Goal: Transaction & Acquisition: Book appointment/travel/reservation

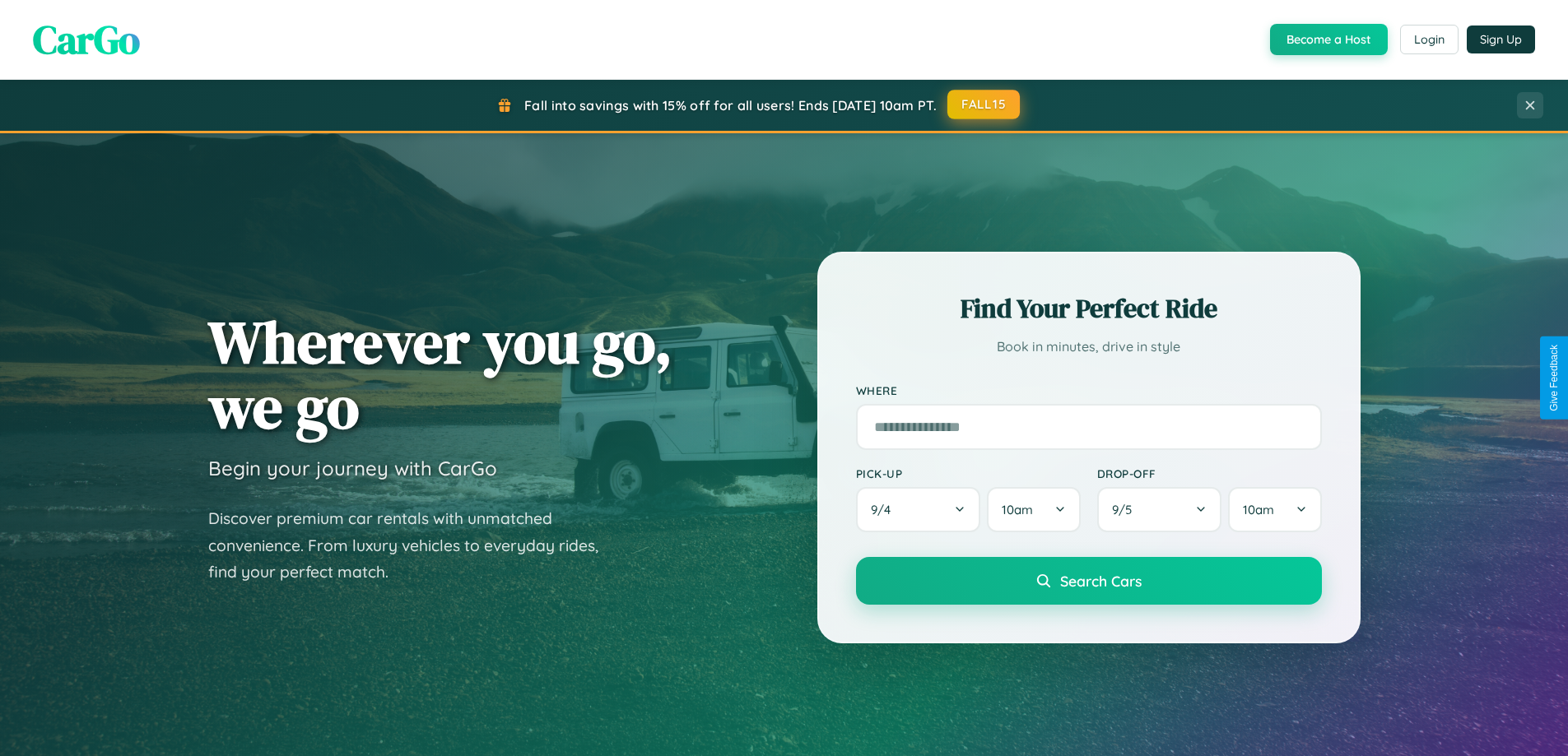
click at [985, 104] on button "FALL15" at bounding box center [984, 104] width 73 height 30
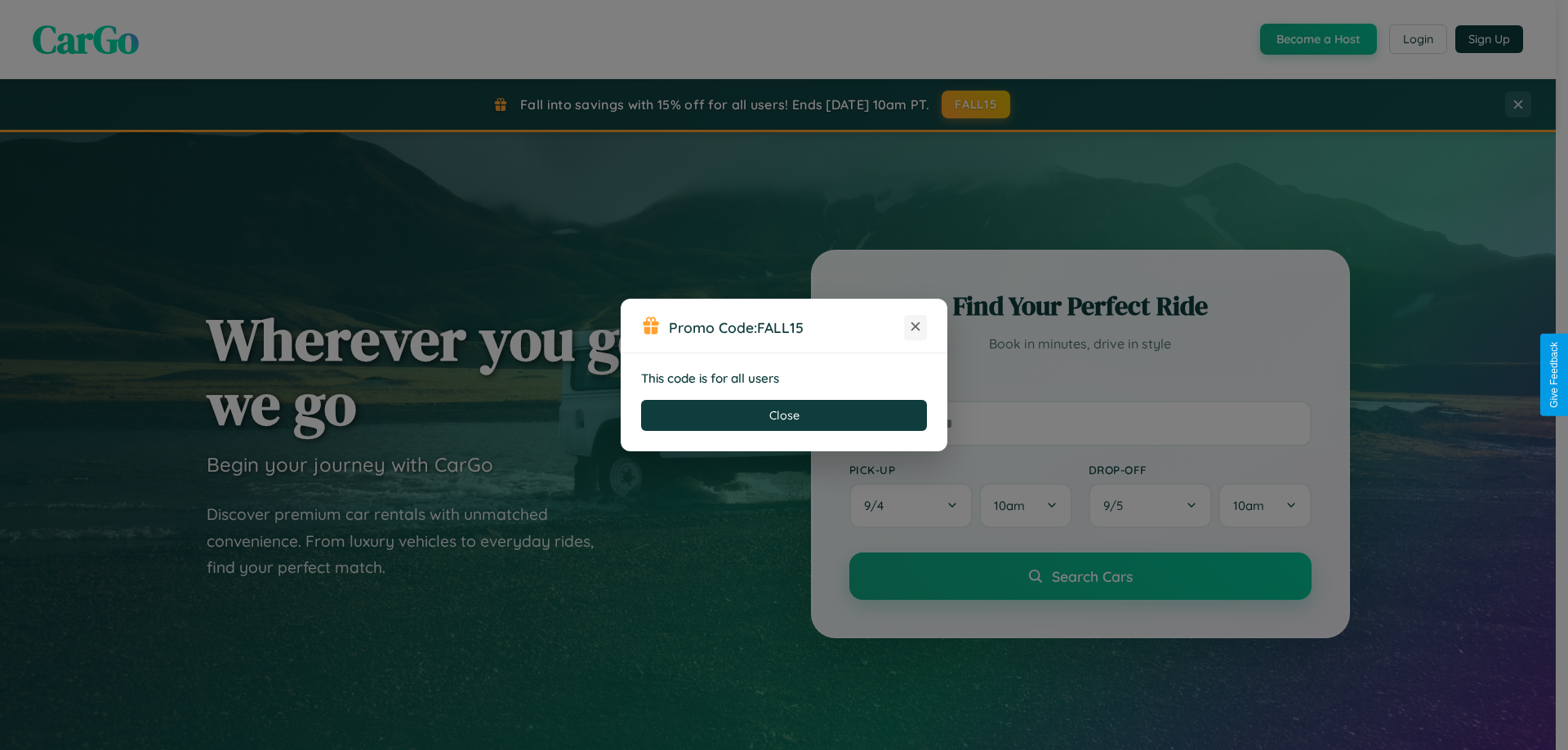
click at [916, 327] on icon at bounding box center [915, 326] width 16 height 16
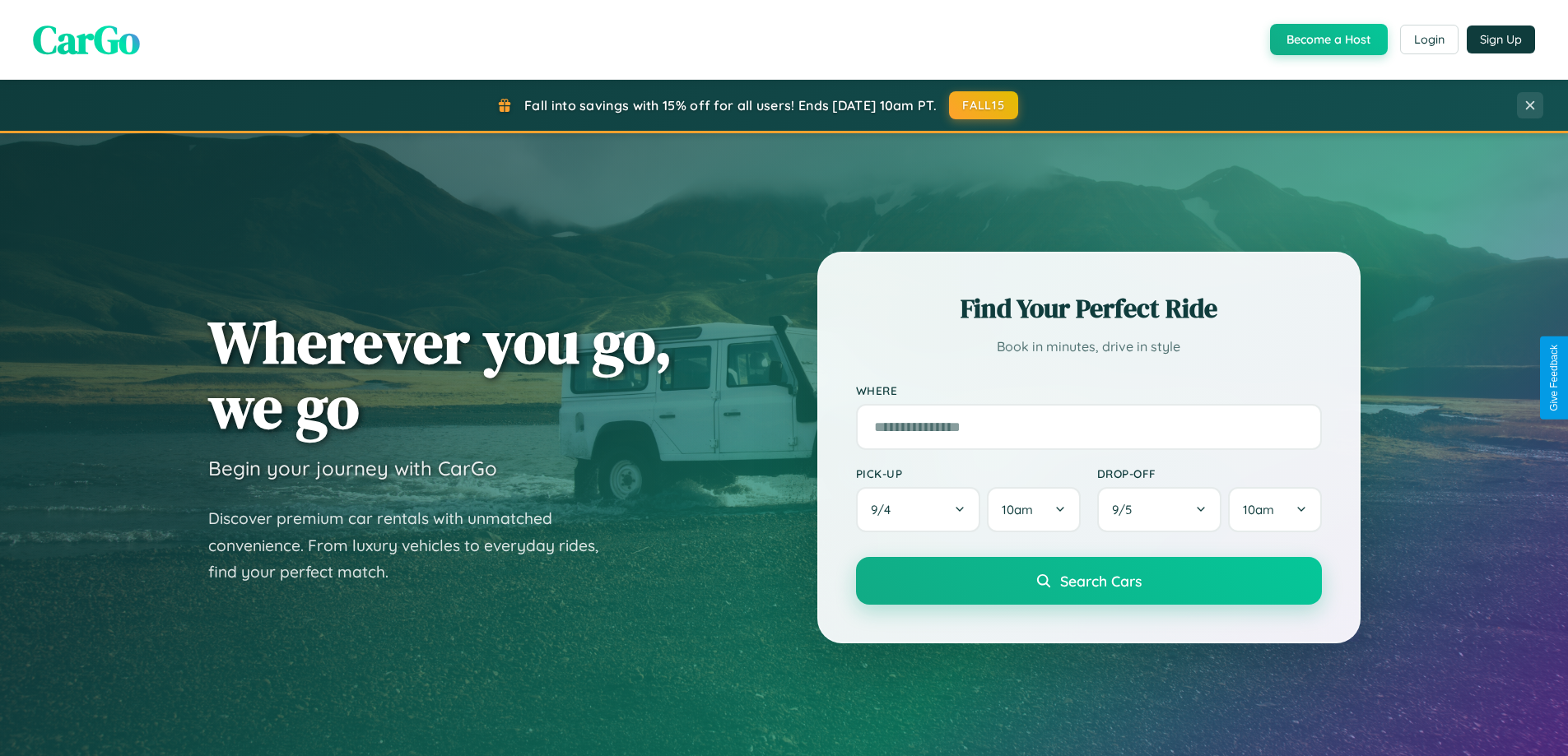
scroll to position [709, 0]
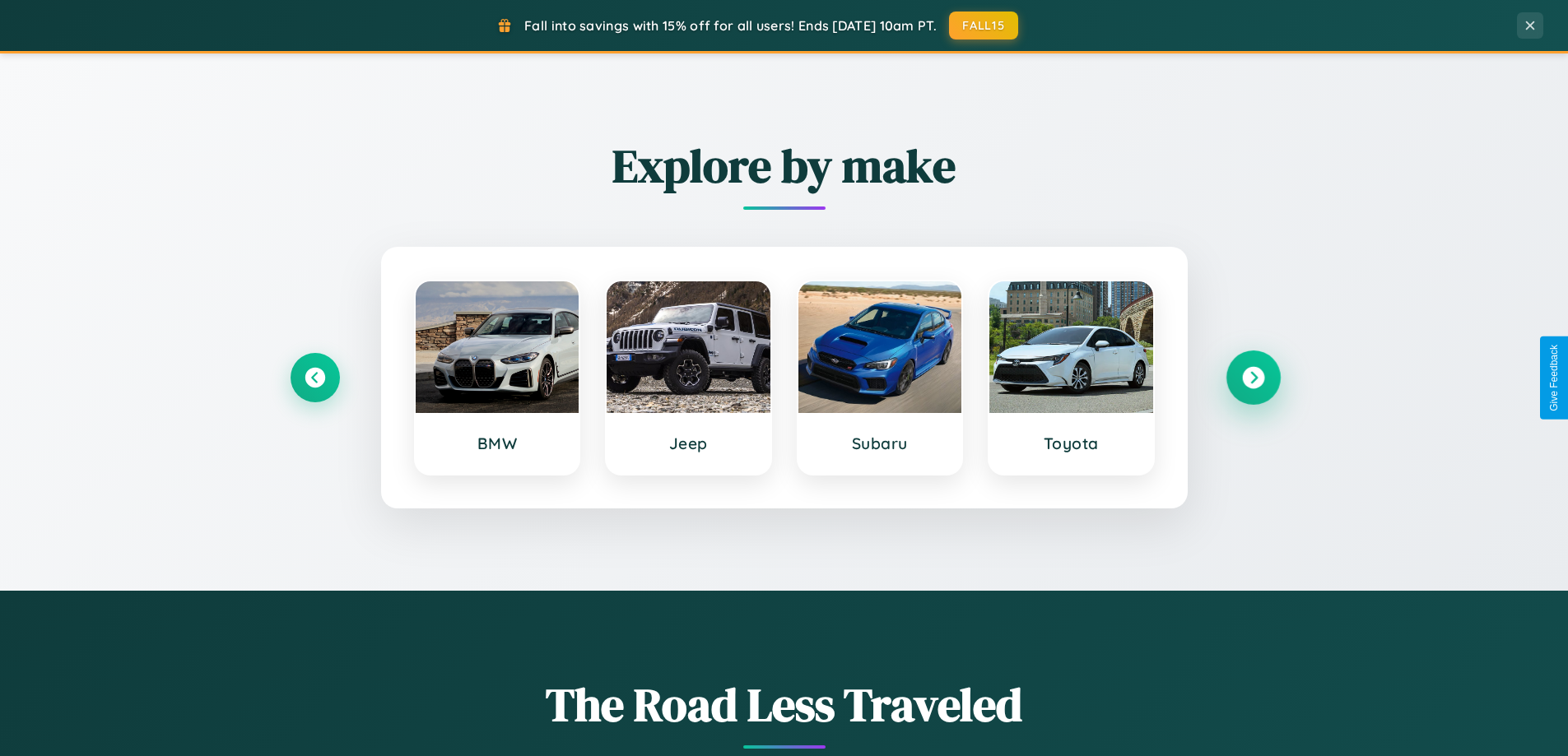
click at [1253, 378] on icon at bounding box center [1253, 378] width 23 height 23
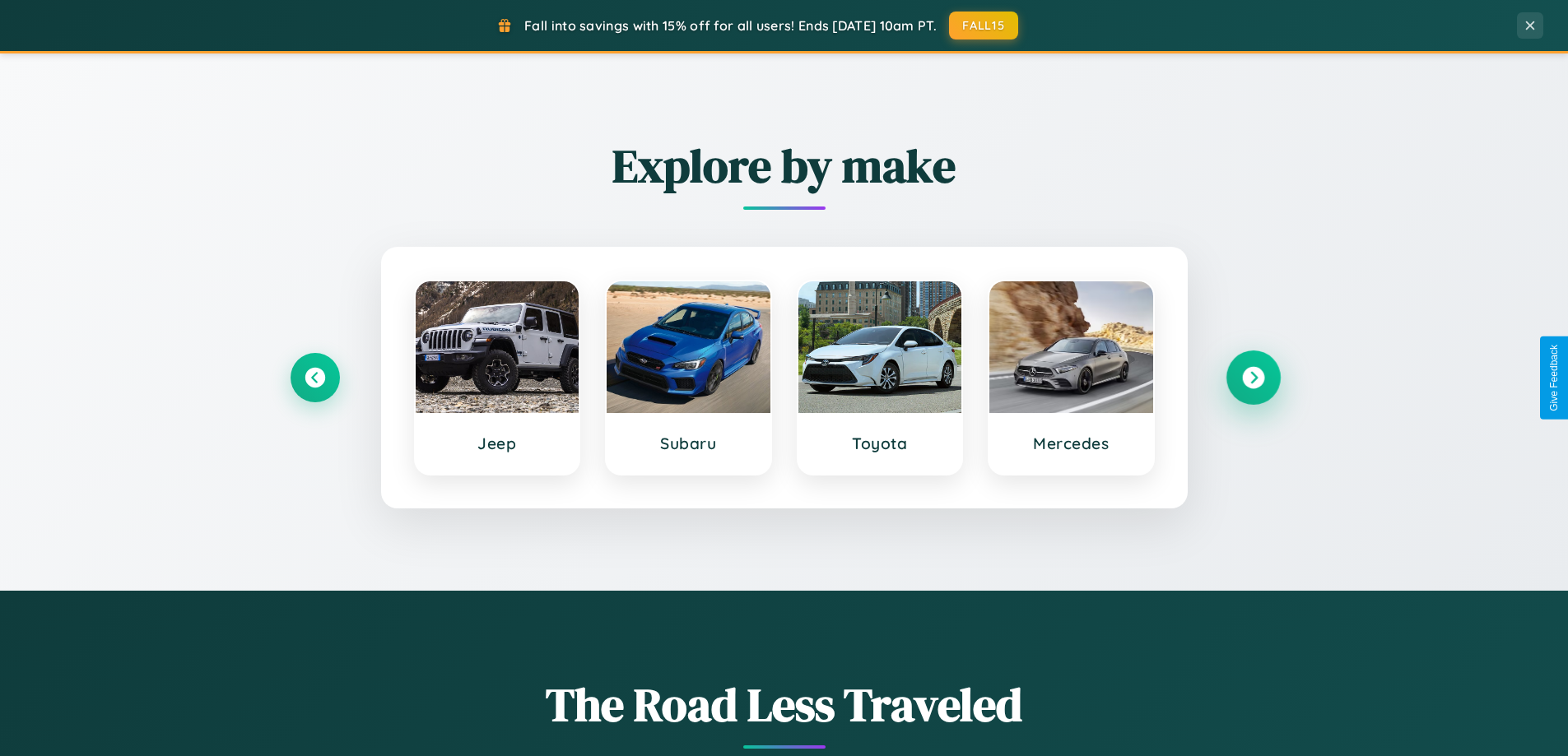
click at [1253, 378] on icon at bounding box center [1253, 378] width 23 height 23
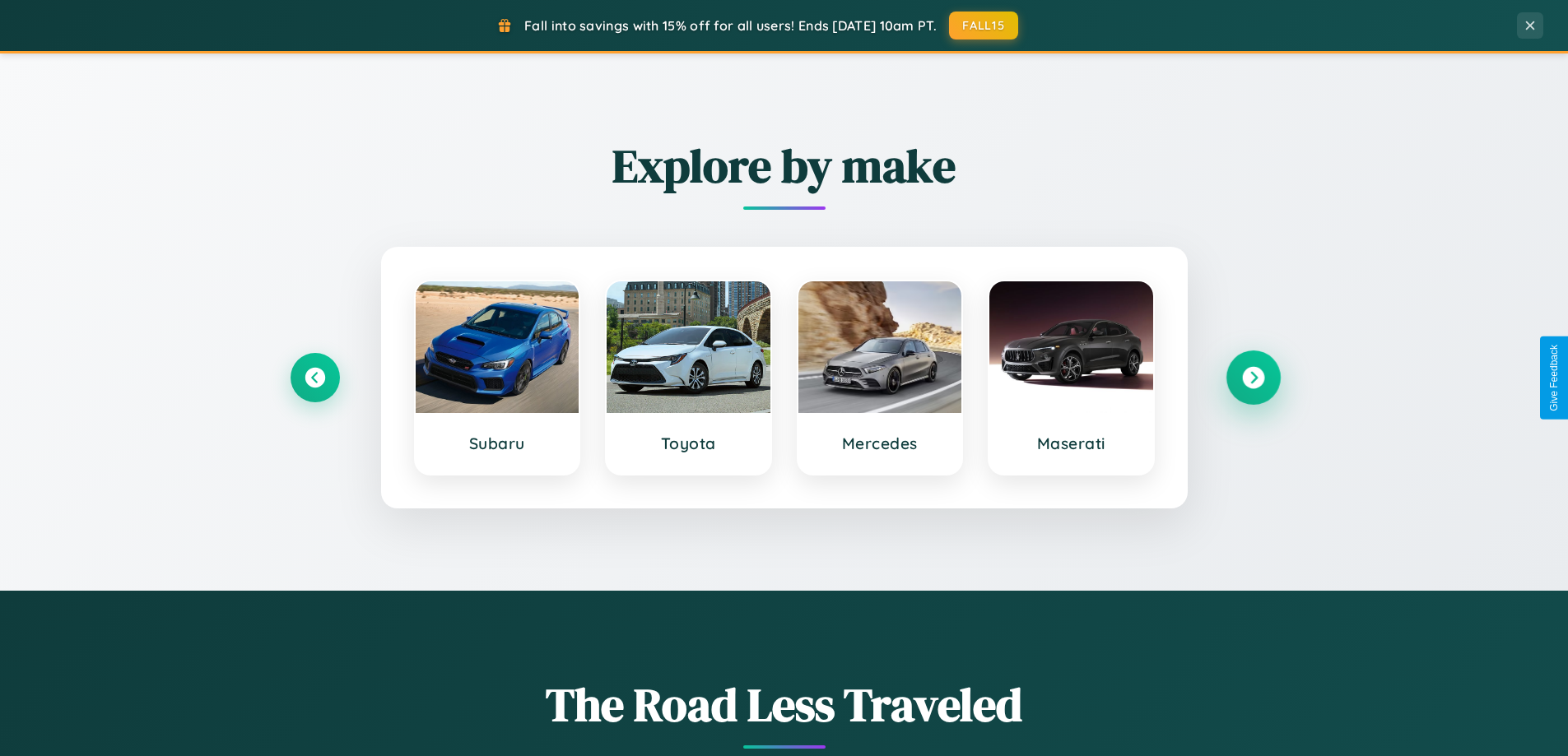
click at [1253, 378] on icon at bounding box center [1253, 378] width 23 height 23
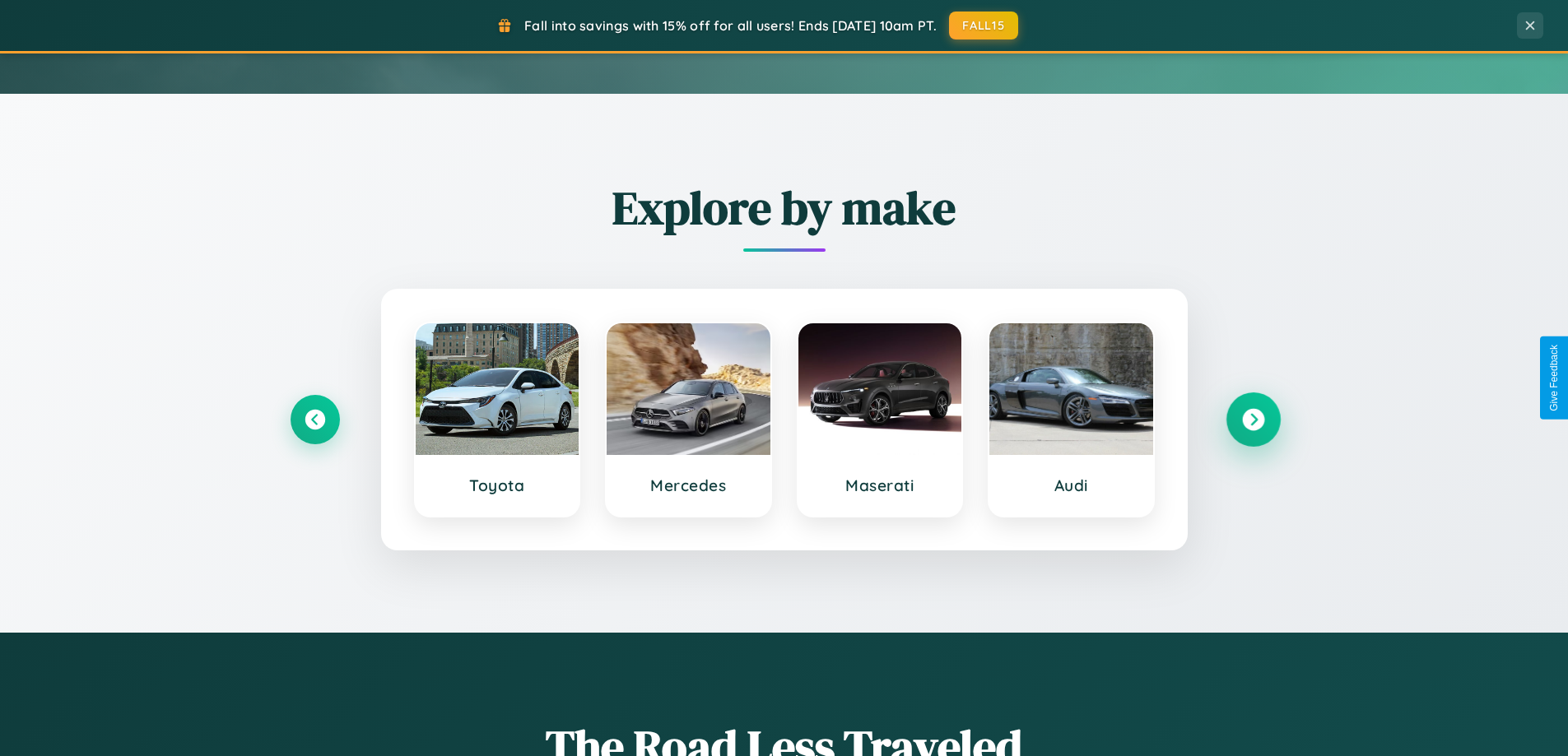
scroll to position [49, 0]
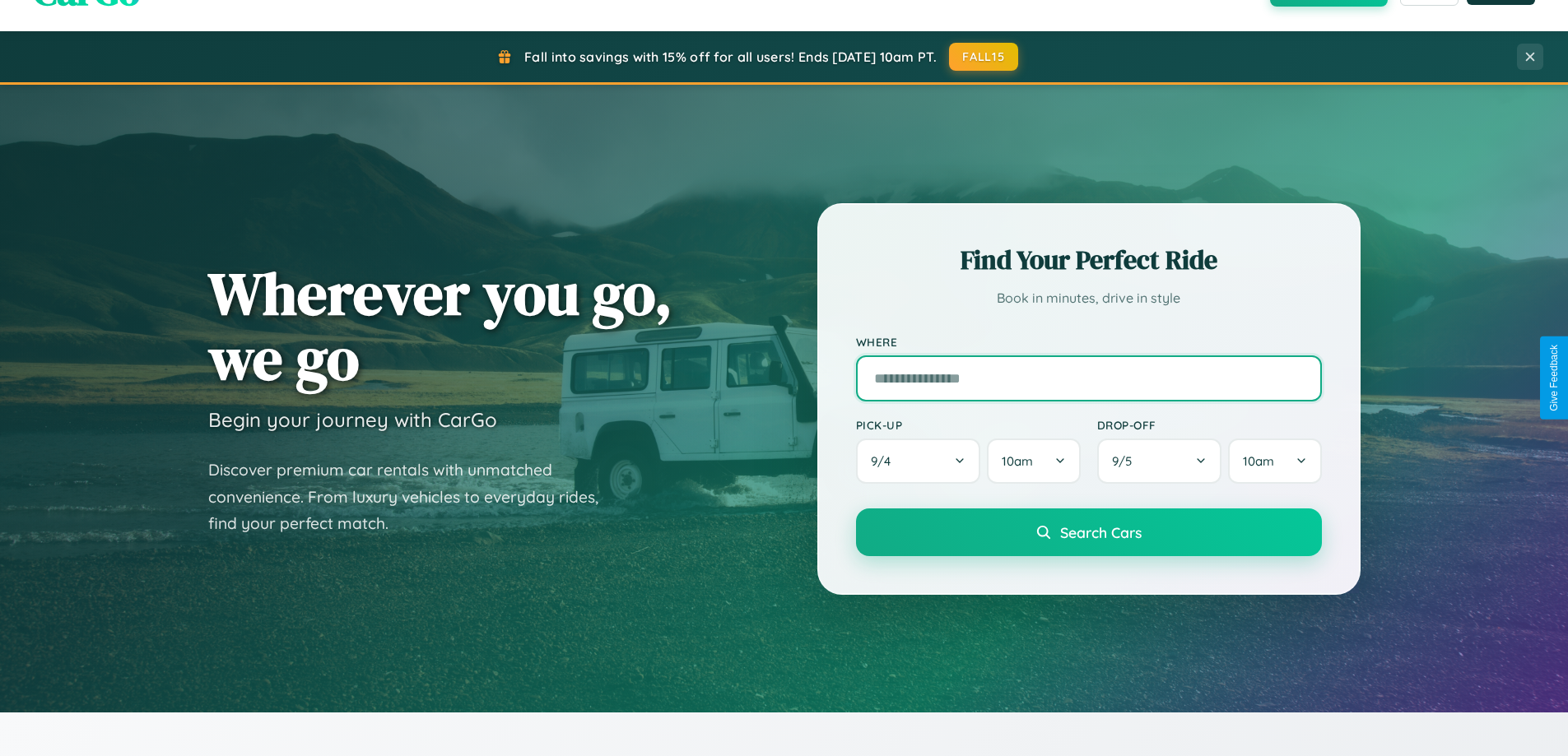
click at [1088, 378] on input "text" at bounding box center [1089, 378] width 466 height 46
type input "*****"
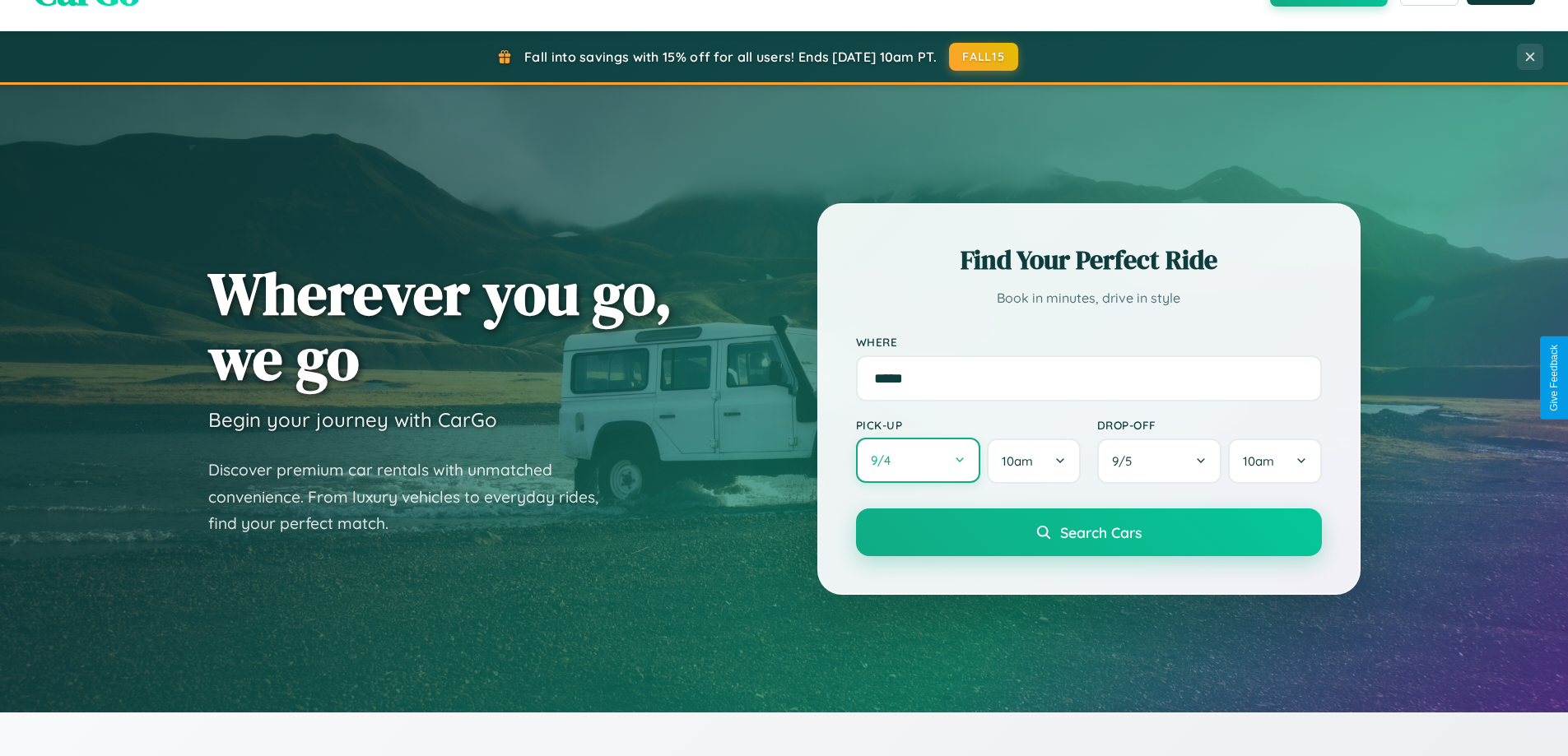
click at [918, 460] on button "9 / 4" at bounding box center [919, 460] width 125 height 45
select select "*"
select select "****"
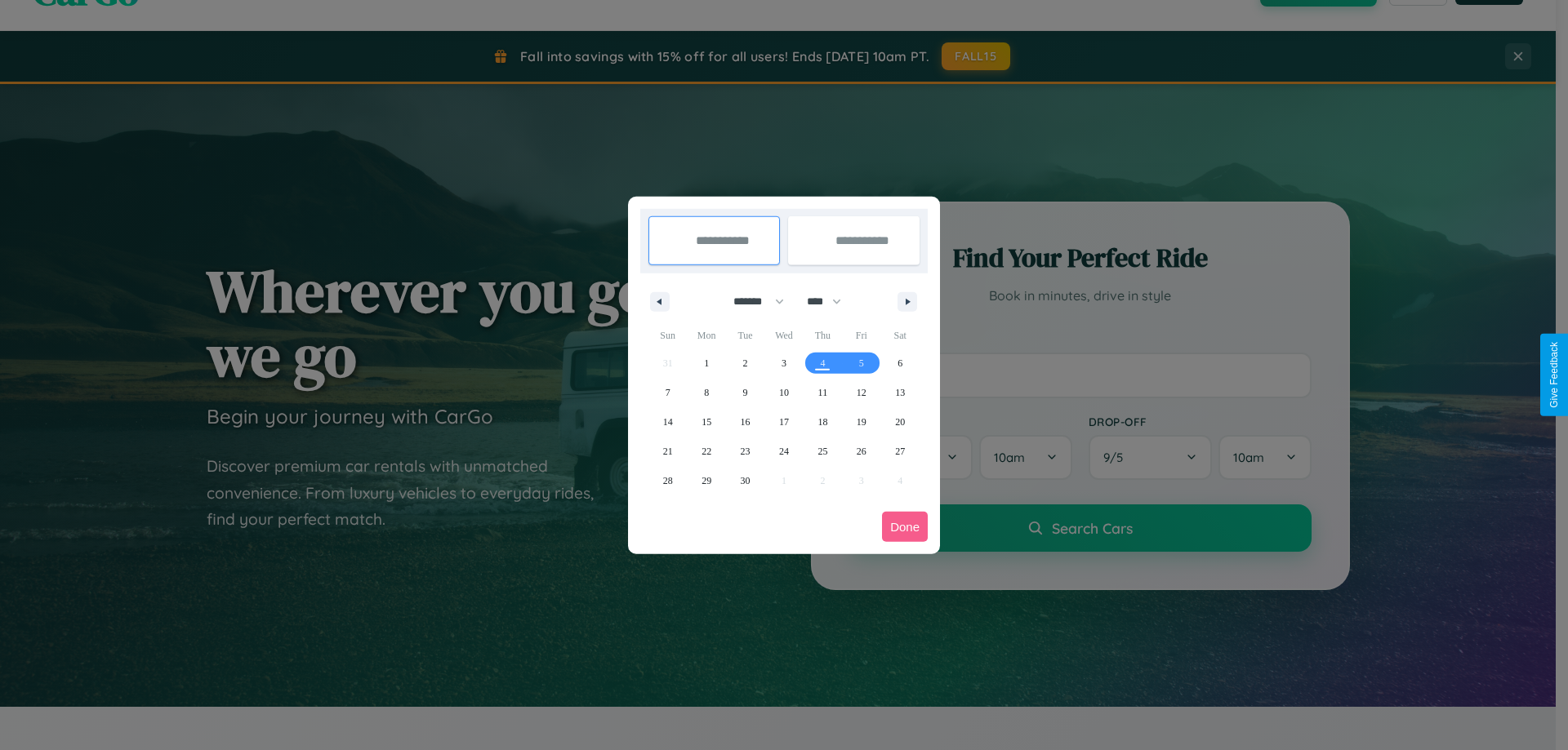
click at [751, 301] on select "******* ******** ***** ***** *** **** **** ****** ********* ******* ******** **…" at bounding box center [755, 301] width 69 height 27
click at [822, 451] on span "25" at bounding box center [822, 451] width 10 height 30
type input "**********"
click at [907, 301] on icon "button" at bounding box center [910, 301] width 8 height 6
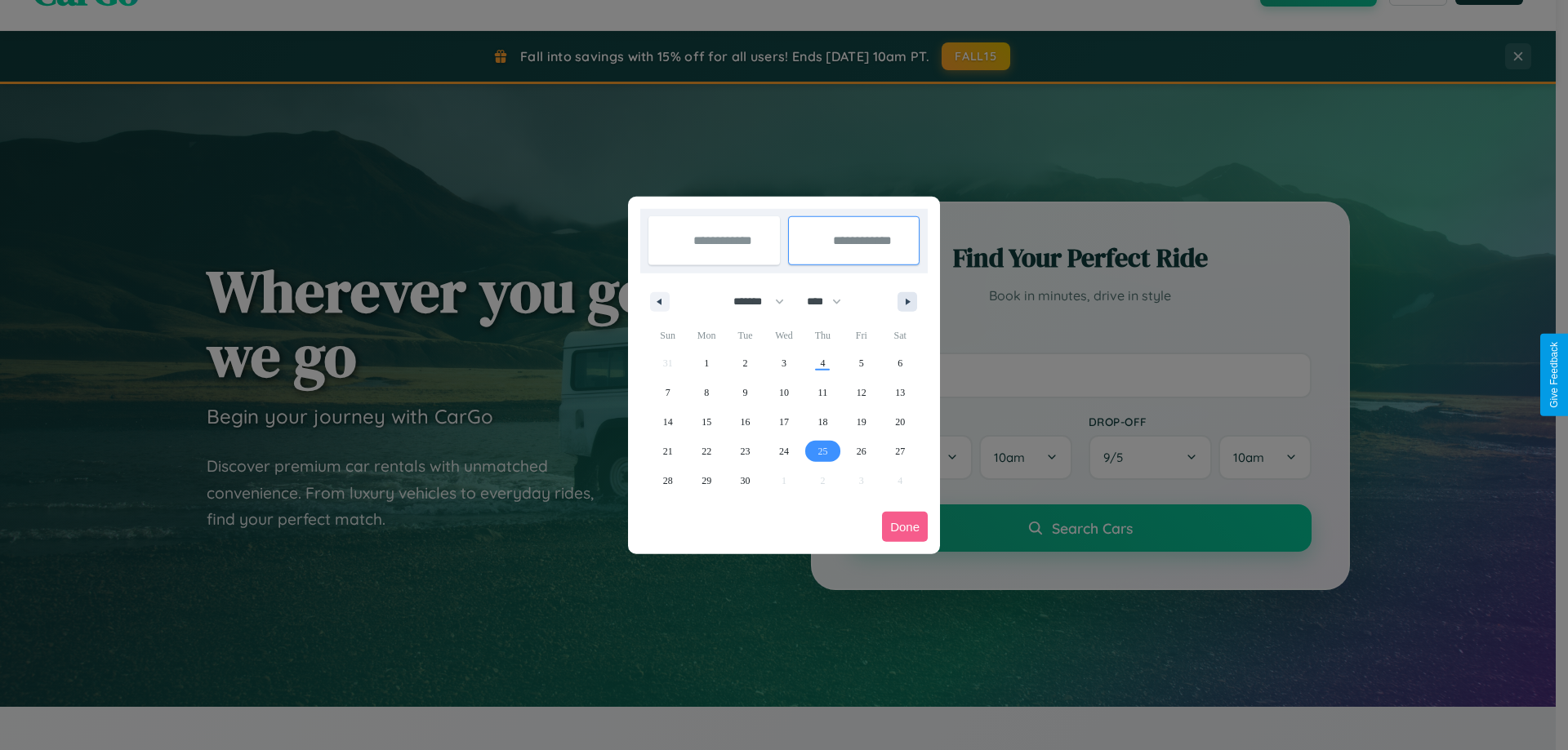
select select "*"
click at [668, 392] on span "5" at bounding box center [668, 392] width 4 height 30
type input "**********"
select select "*"
click at [905, 526] on button "Done" at bounding box center [904, 527] width 46 height 31
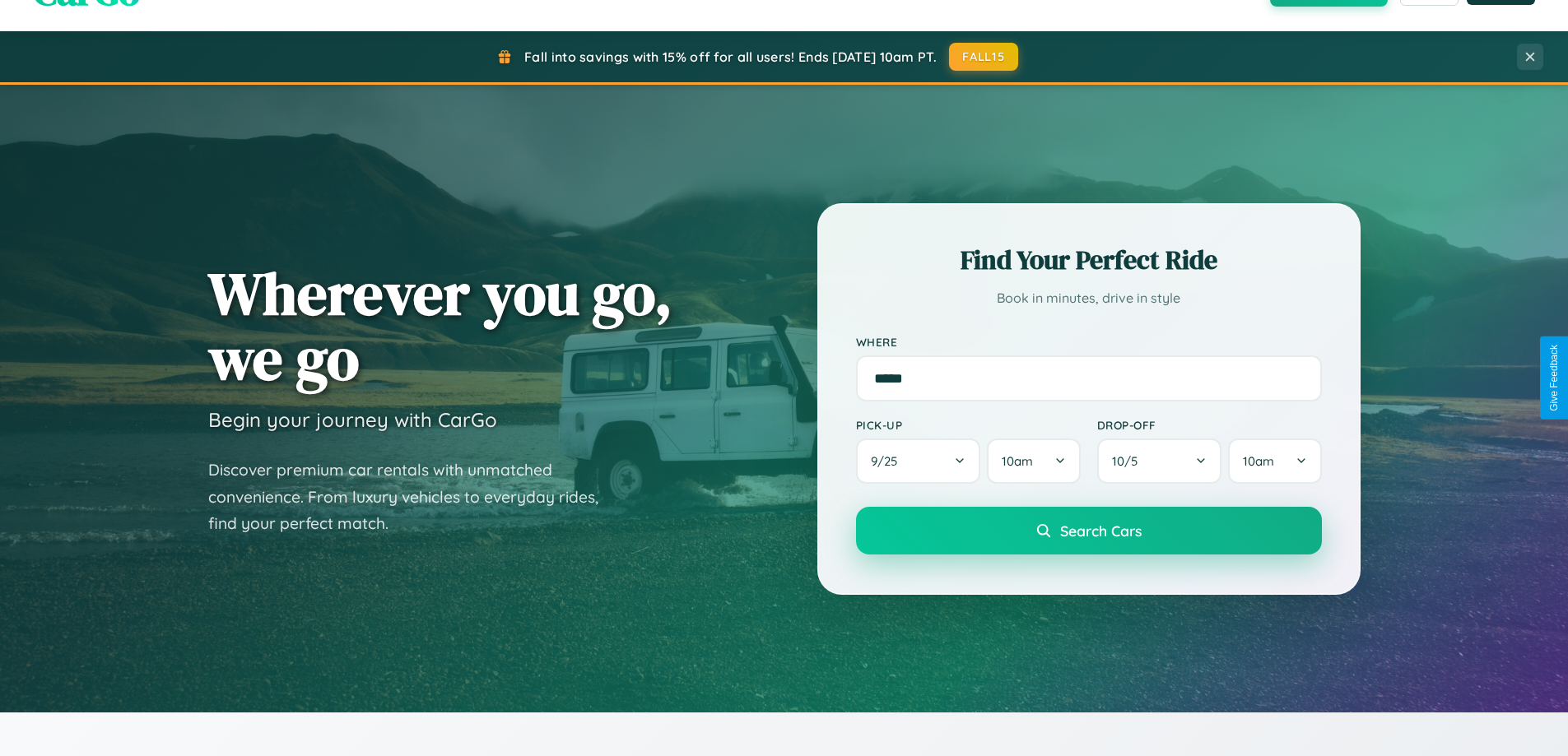
click at [1088, 530] on span "Search Cars" at bounding box center [1101, 530] width 82 height 18
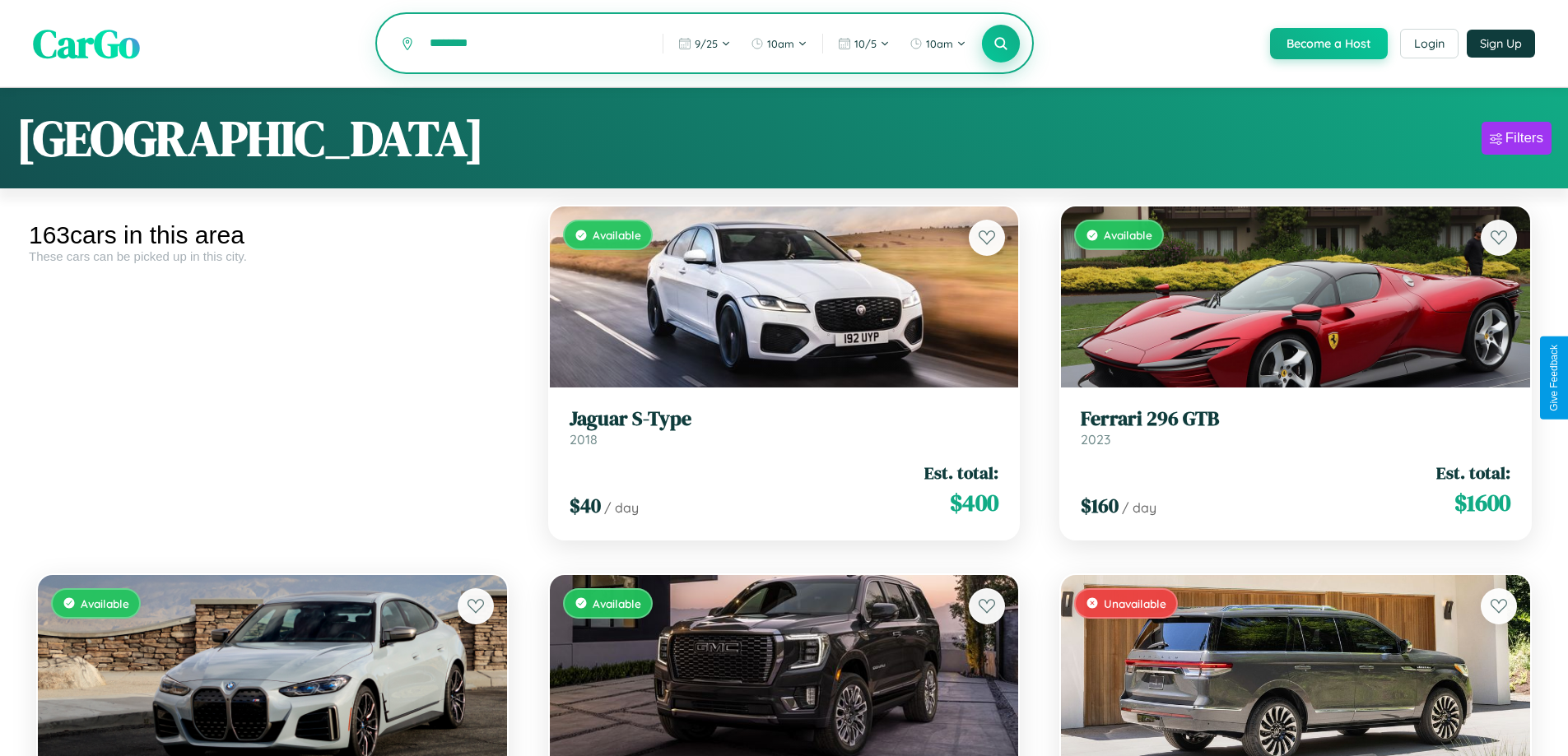
type input "********"
click at [1000, 44] on icon at bounding box center [1001, 43] width 15 height 15
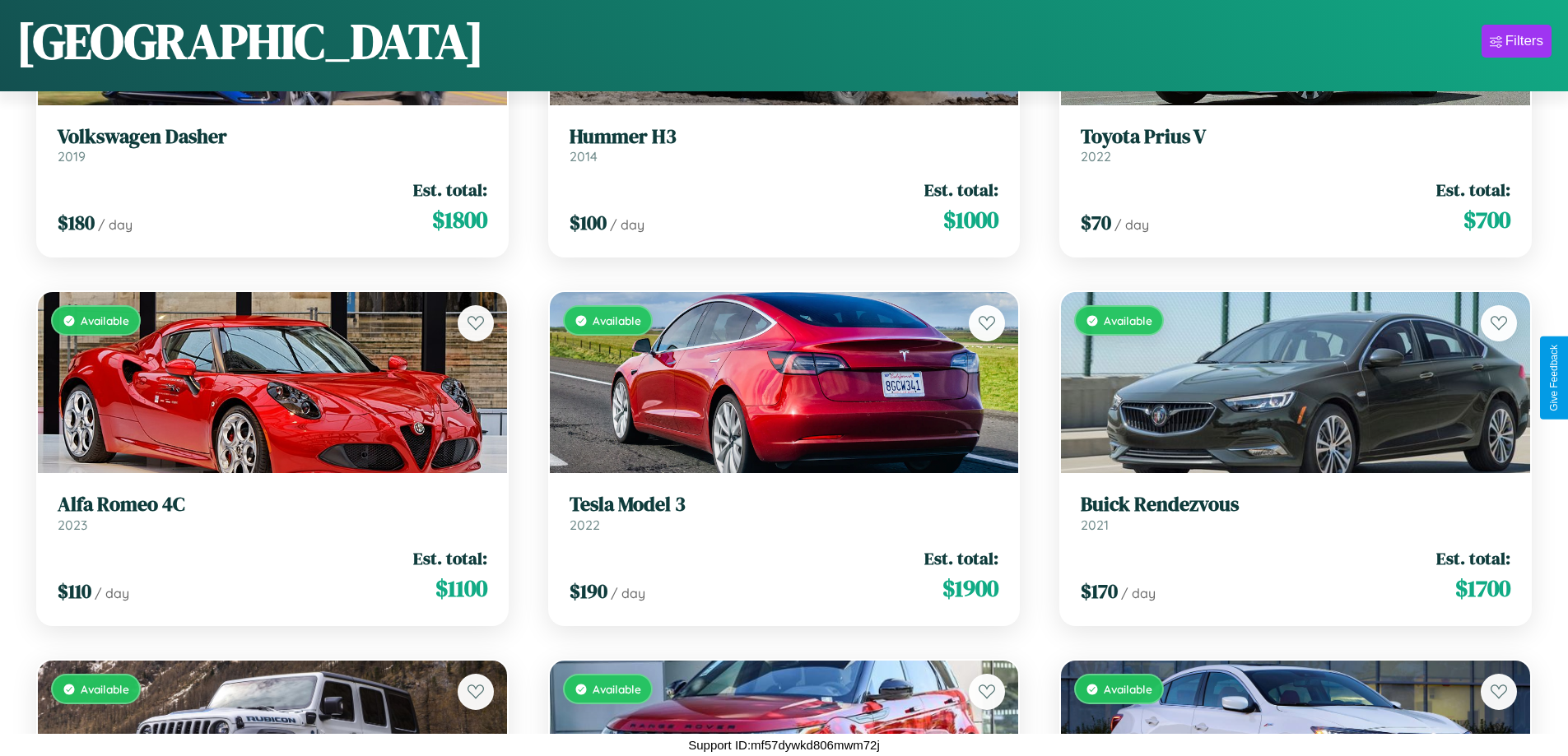
scroll to position [1705, 0]
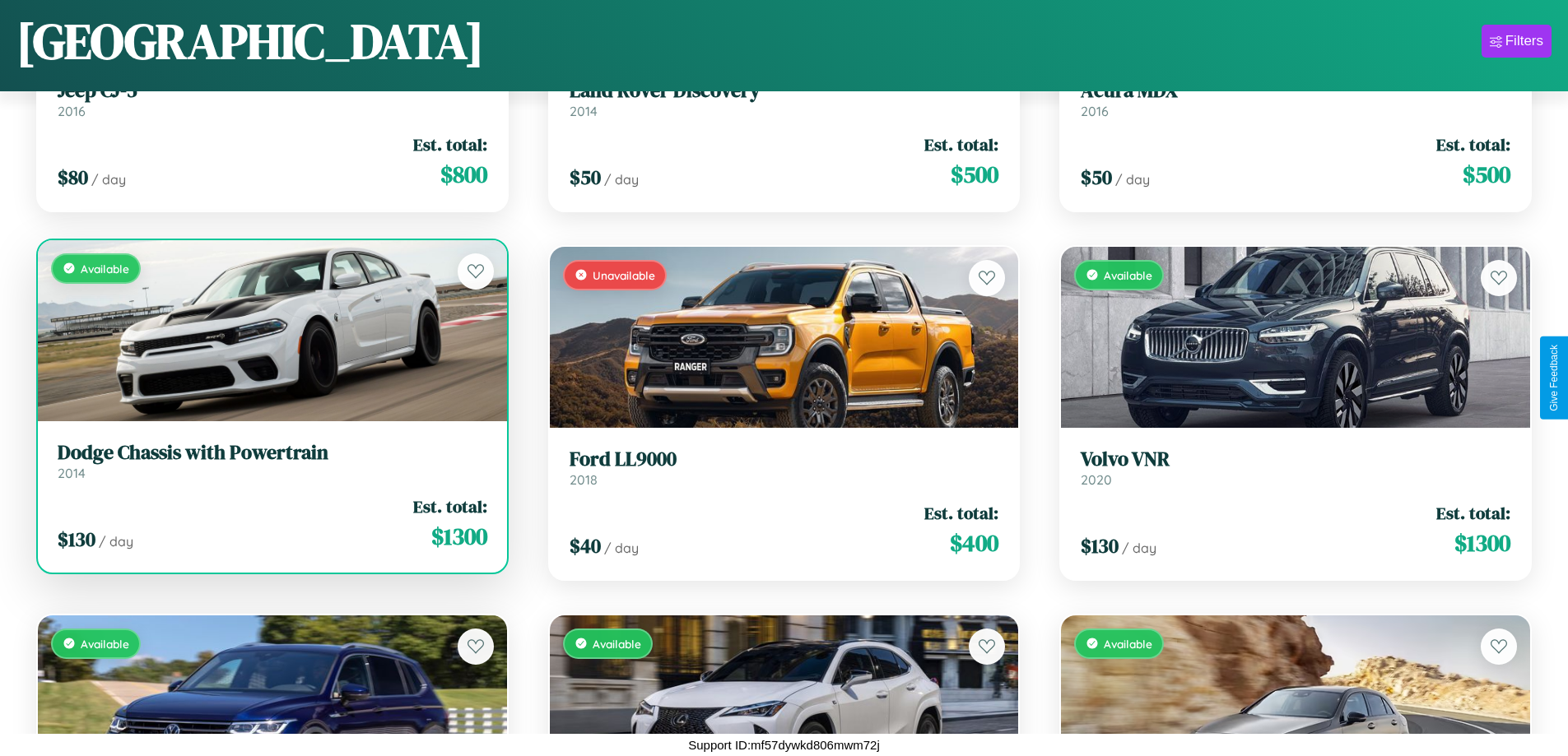
click at [270, 460] on h3 "Dodge Chassis with Powertrain" at bounding box center [273, 453] width 430 height 24
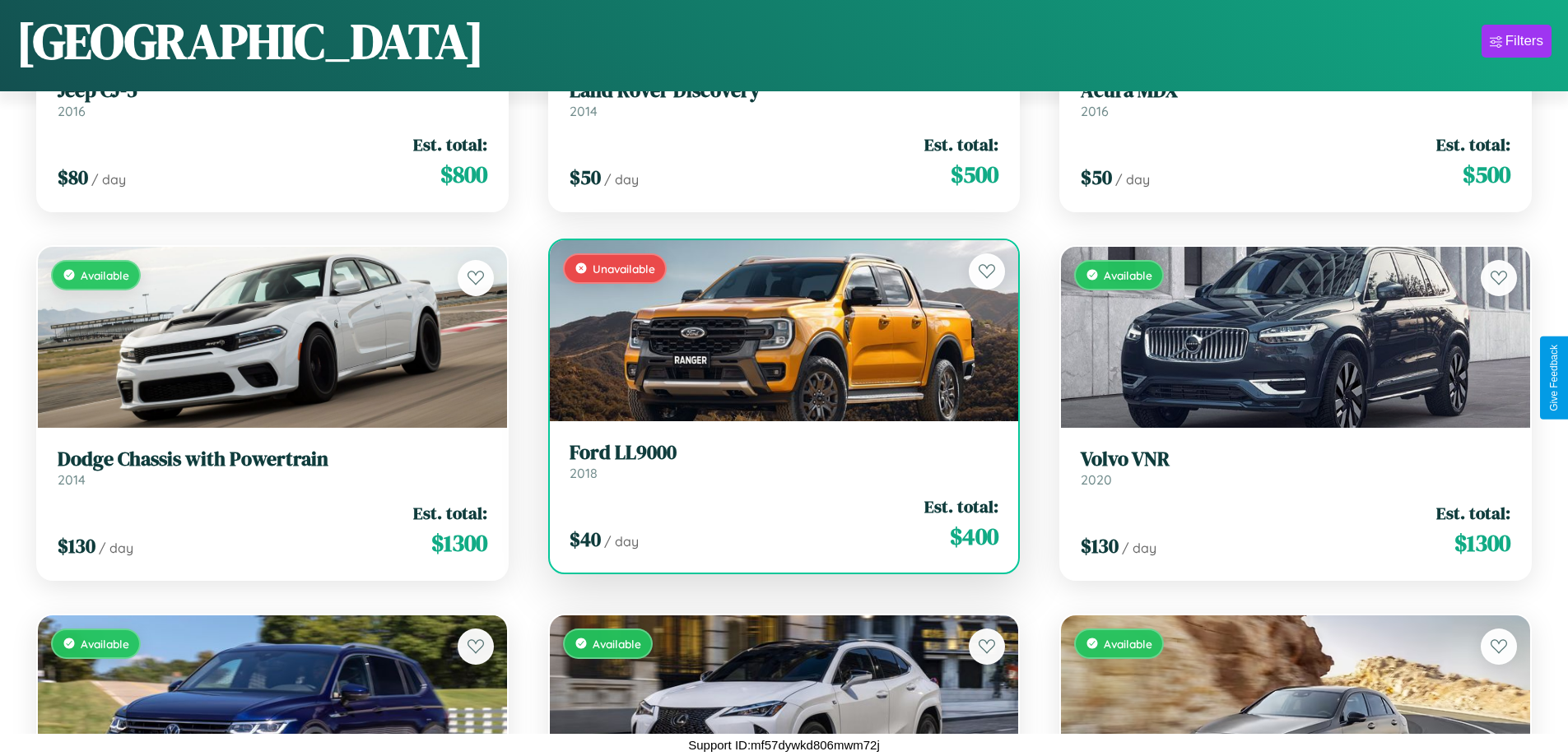
scroll to position [3179, 0]
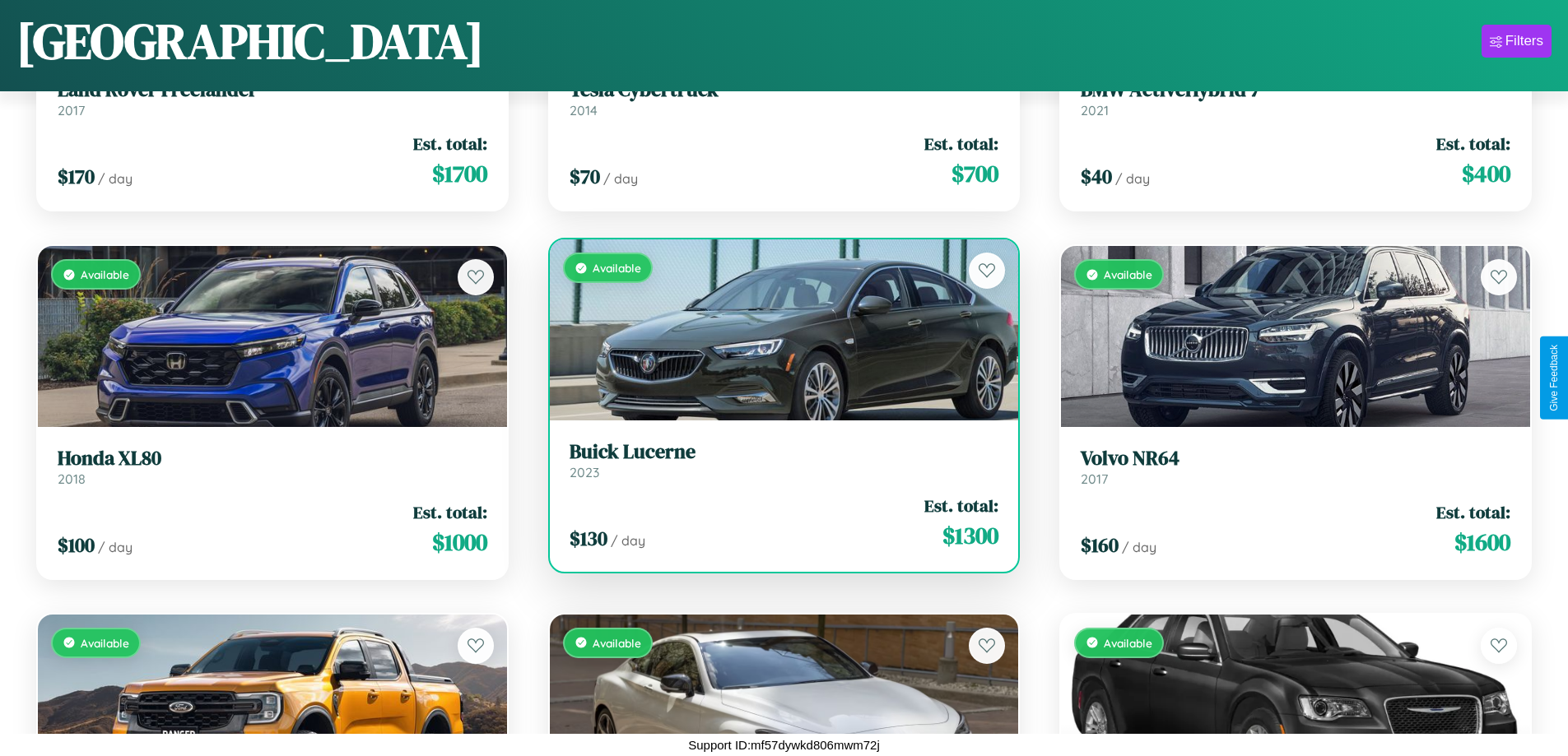
click at [777, 460] on h3 "Buick Lucerne" at bounding box center [784, 452] width 430 height 24
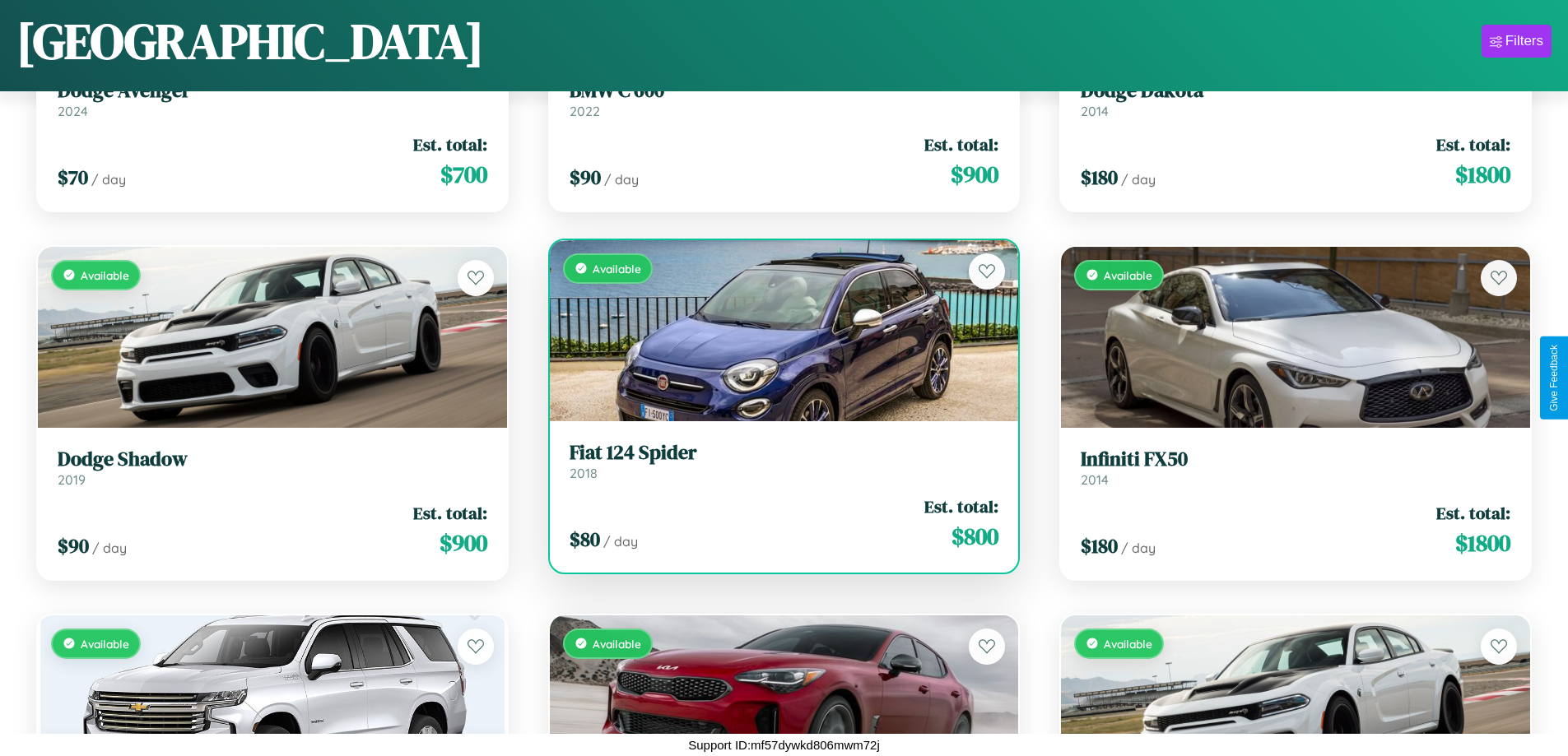
click at [777, 460] on h3 "Fiat 124 Spider" at bounding box center [784, 453] width 430 height 24
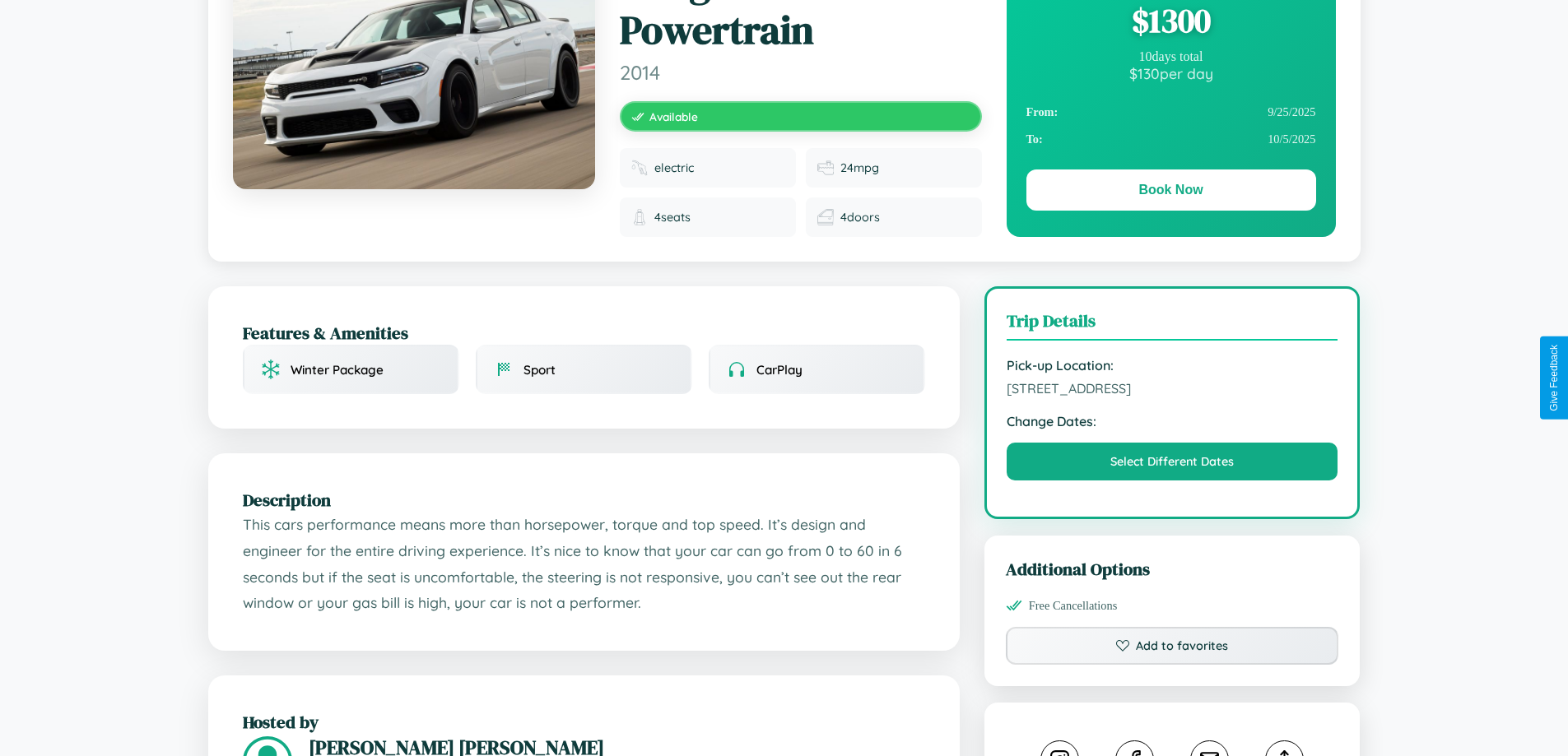
scroll to position [441, 0]
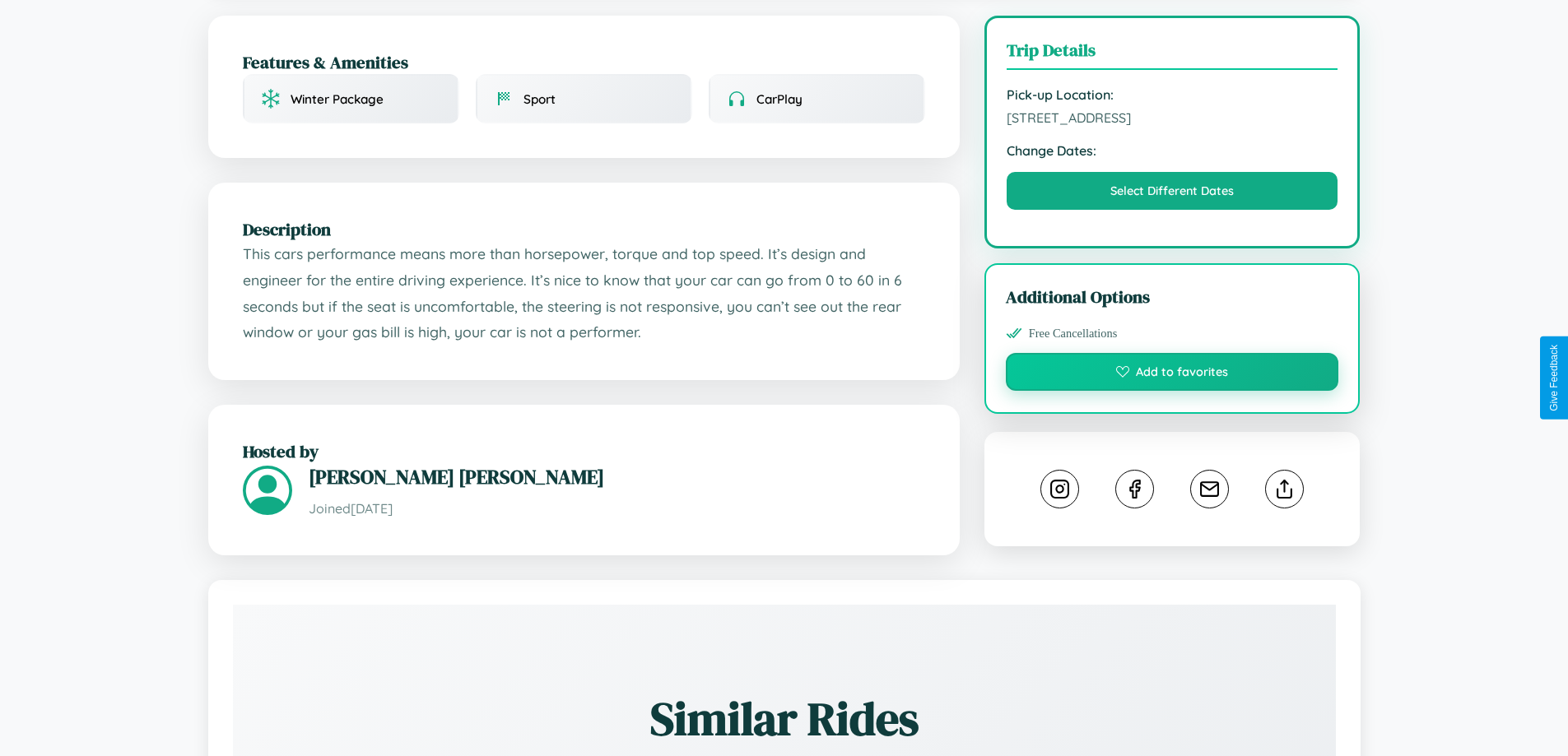
click at [1173, 374] on button "Add to favorites" at bounding box center [1173, 372] width 334 height 38
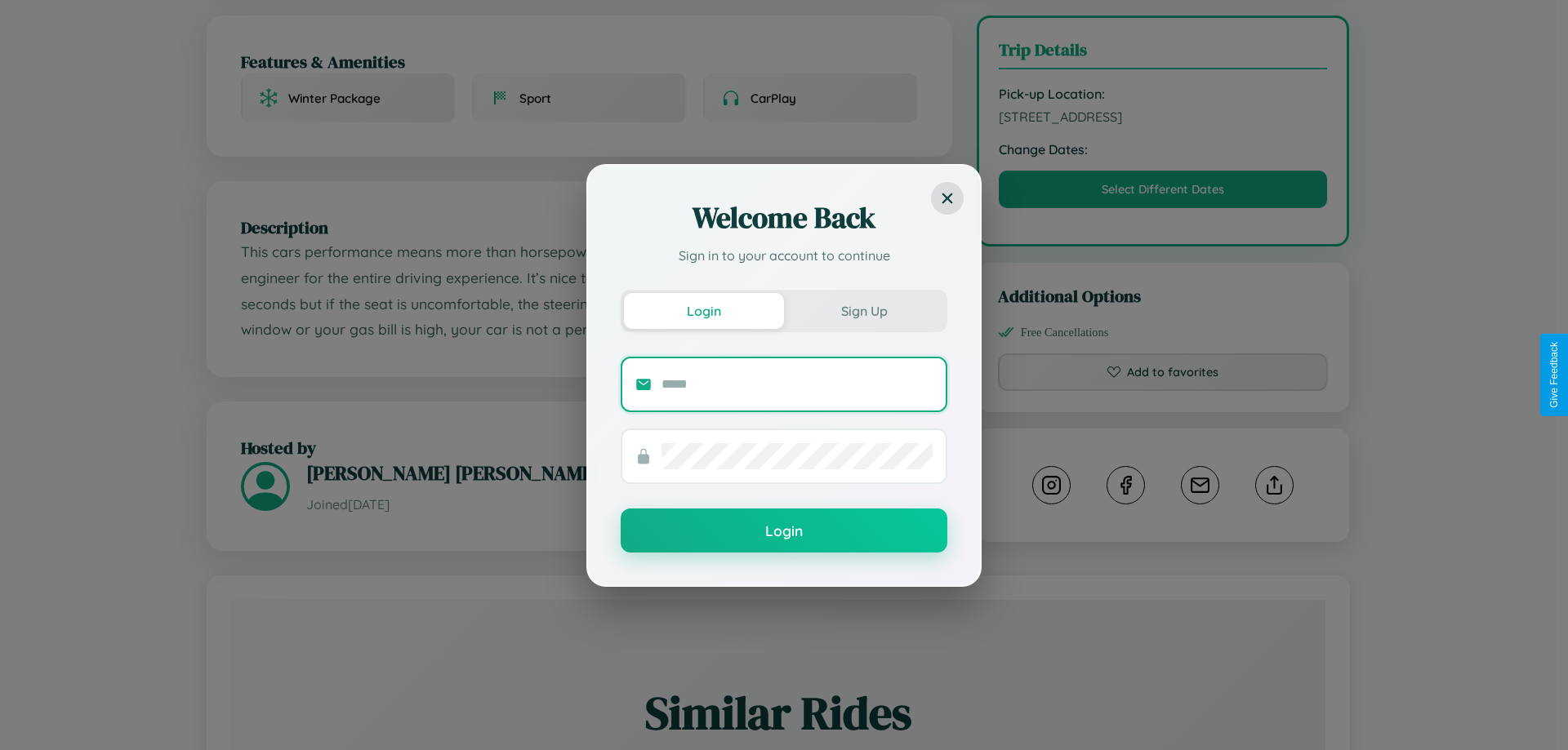
click at [797, 384] on input "text" at bounding box center [796, 384] width 271 height 26
type input "**********"
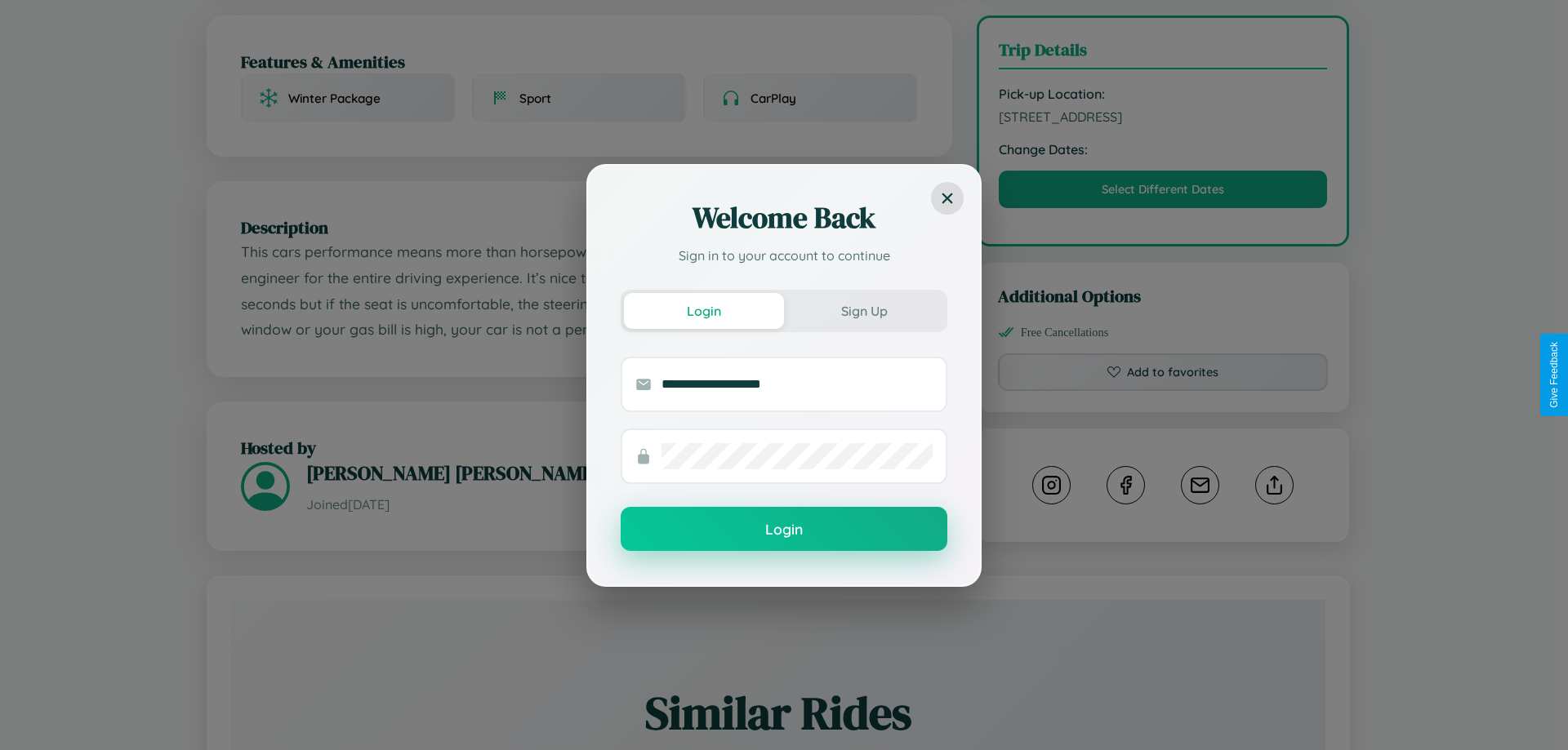
click at [784, 530] on button "Login" at bounding box center [784, 529] width 327 height 44
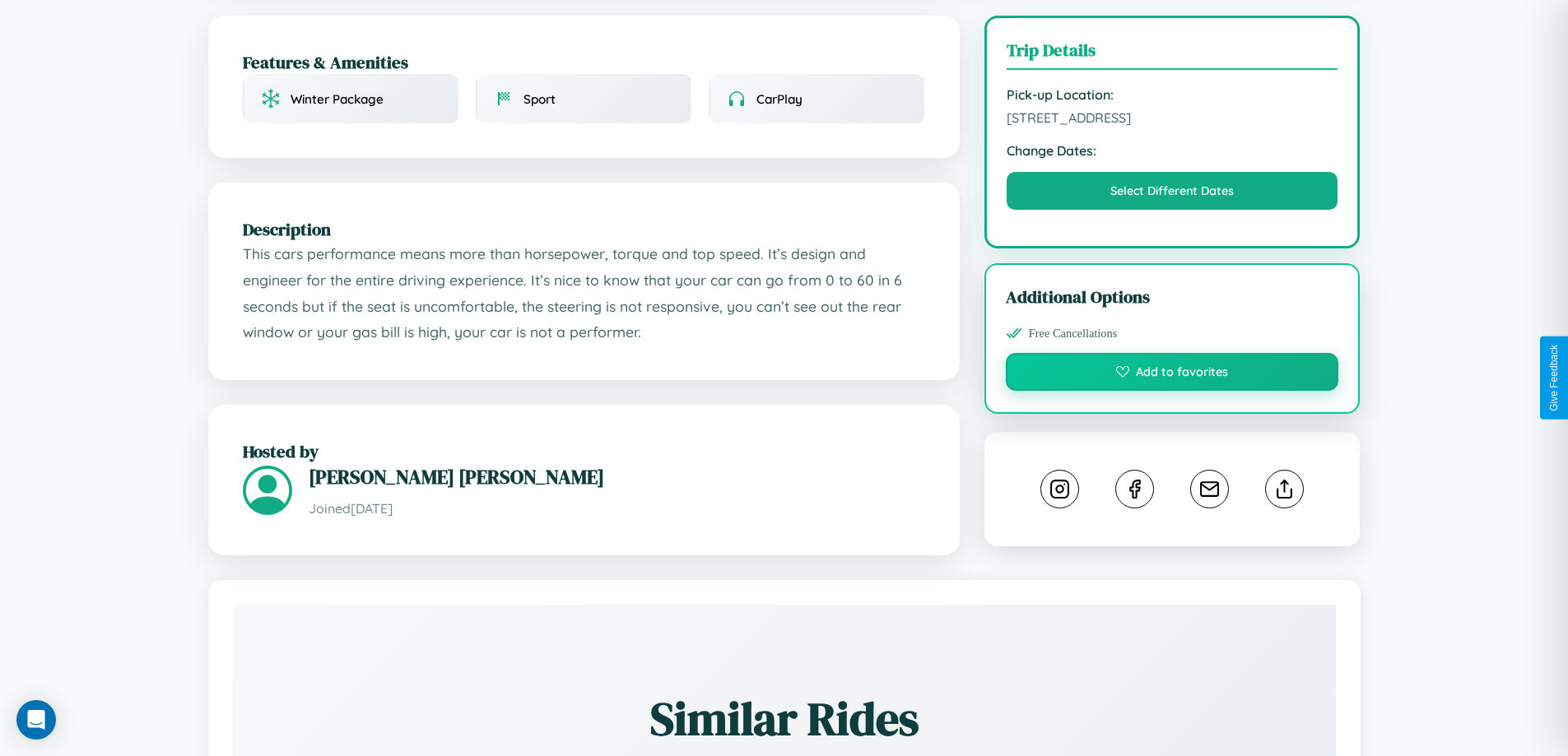
click at [1173, 374] on button "Add to favorites" at bounding box center [1173, 372] width 334 height 38
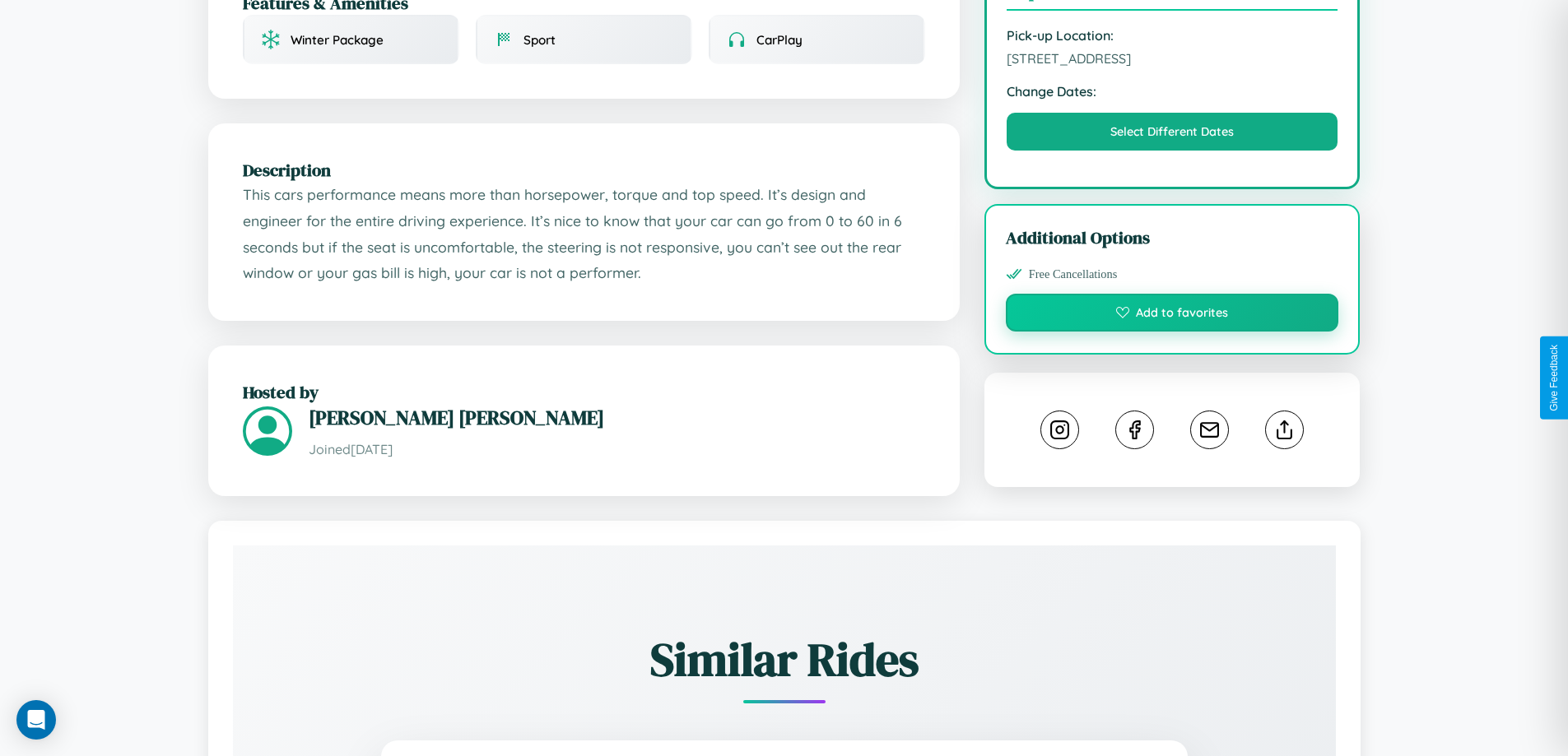
scroll to position [554, 0]
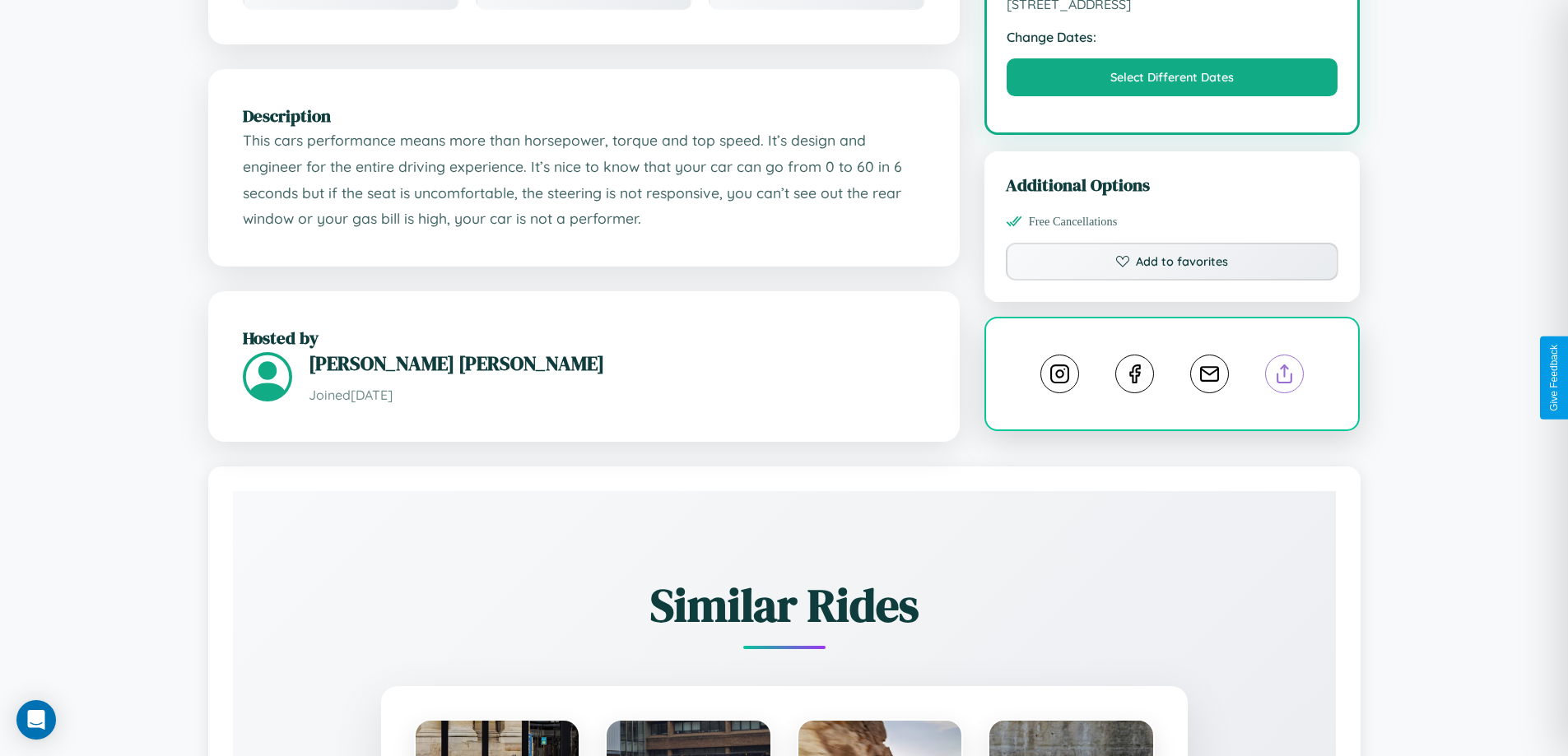
click at [1285, 376] on line at bounding box center [1285, 371] width 0 height 12
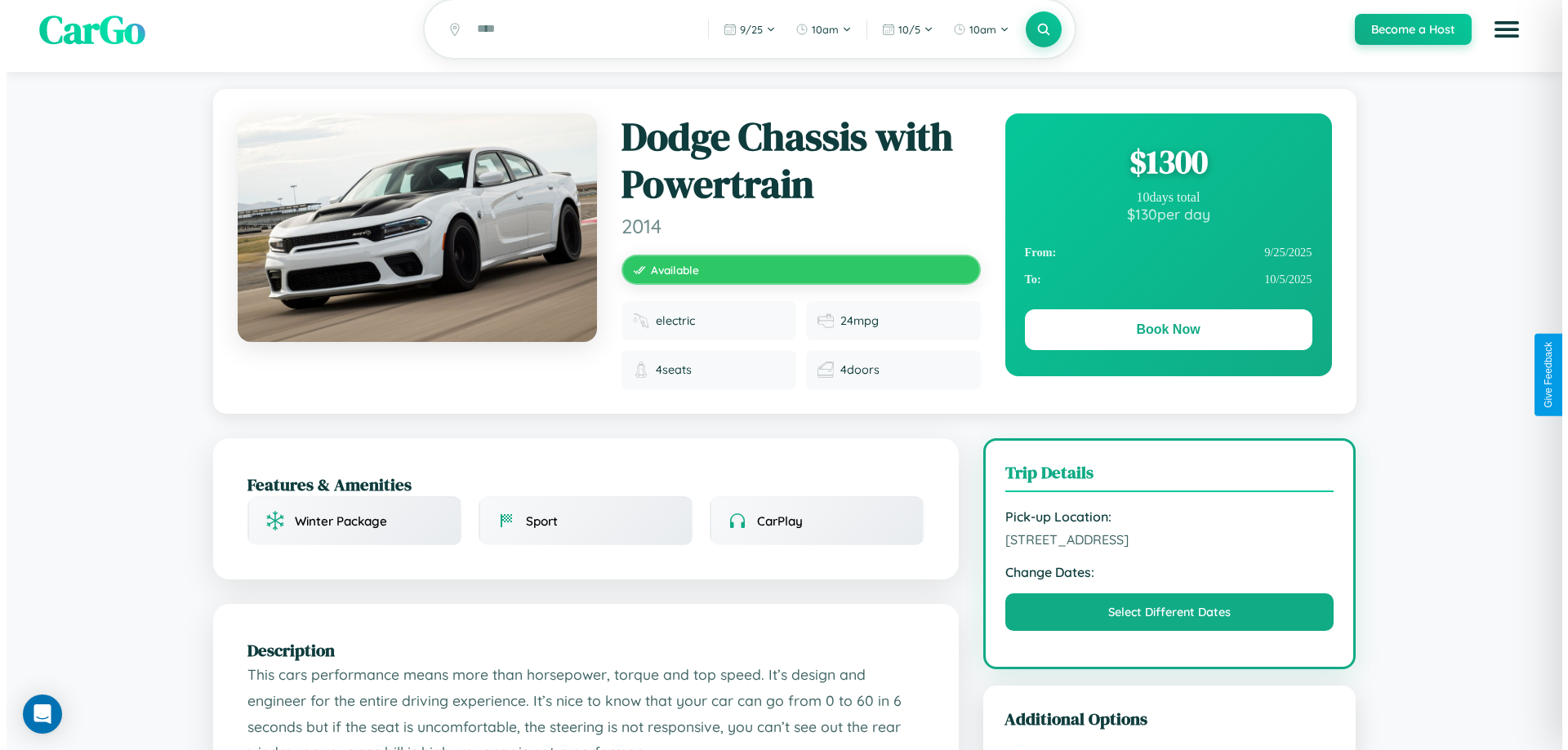
scroll to position [0, 0]
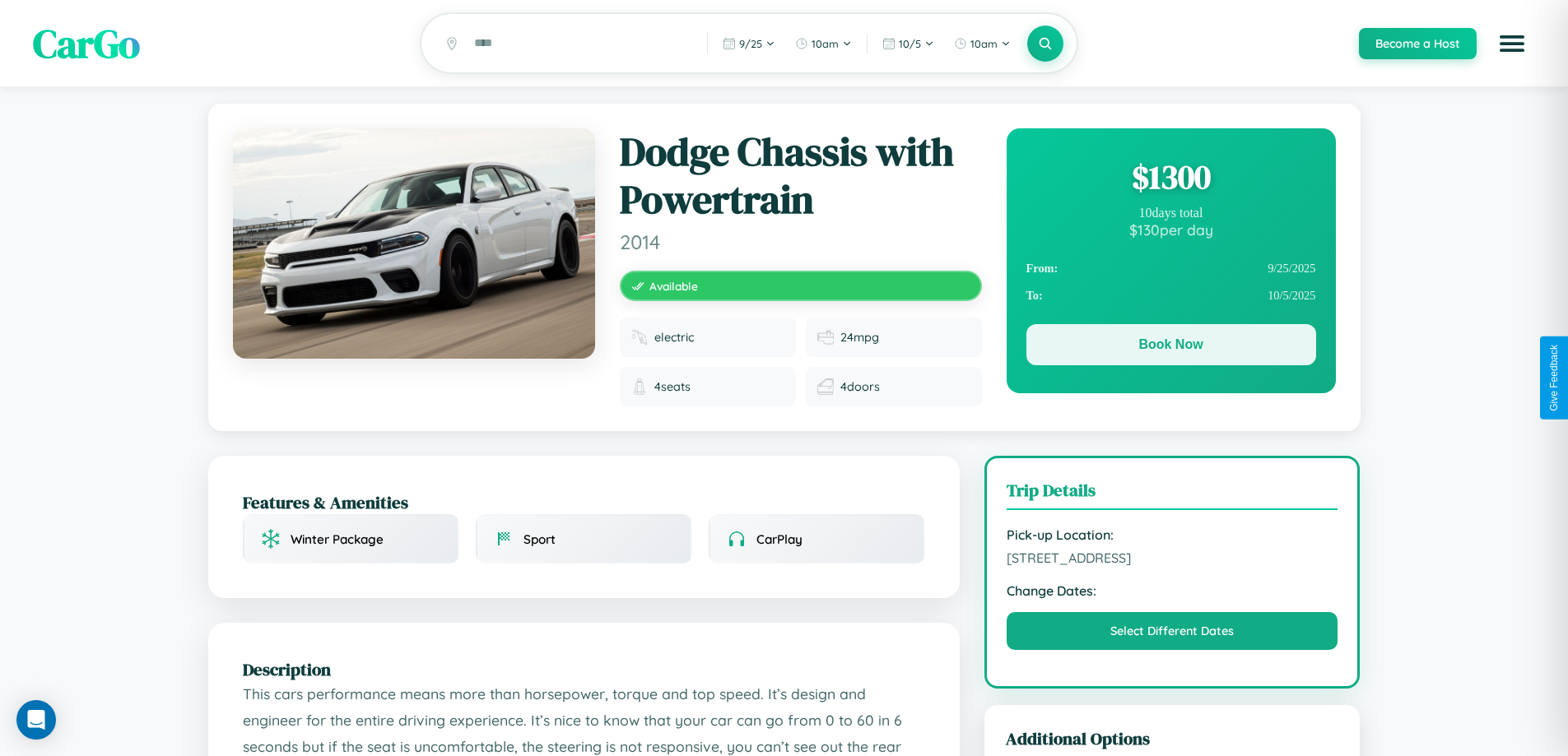
click at [1171, 347] on button "Book Now" at bounding box center [1172, 344] width 290 height 41
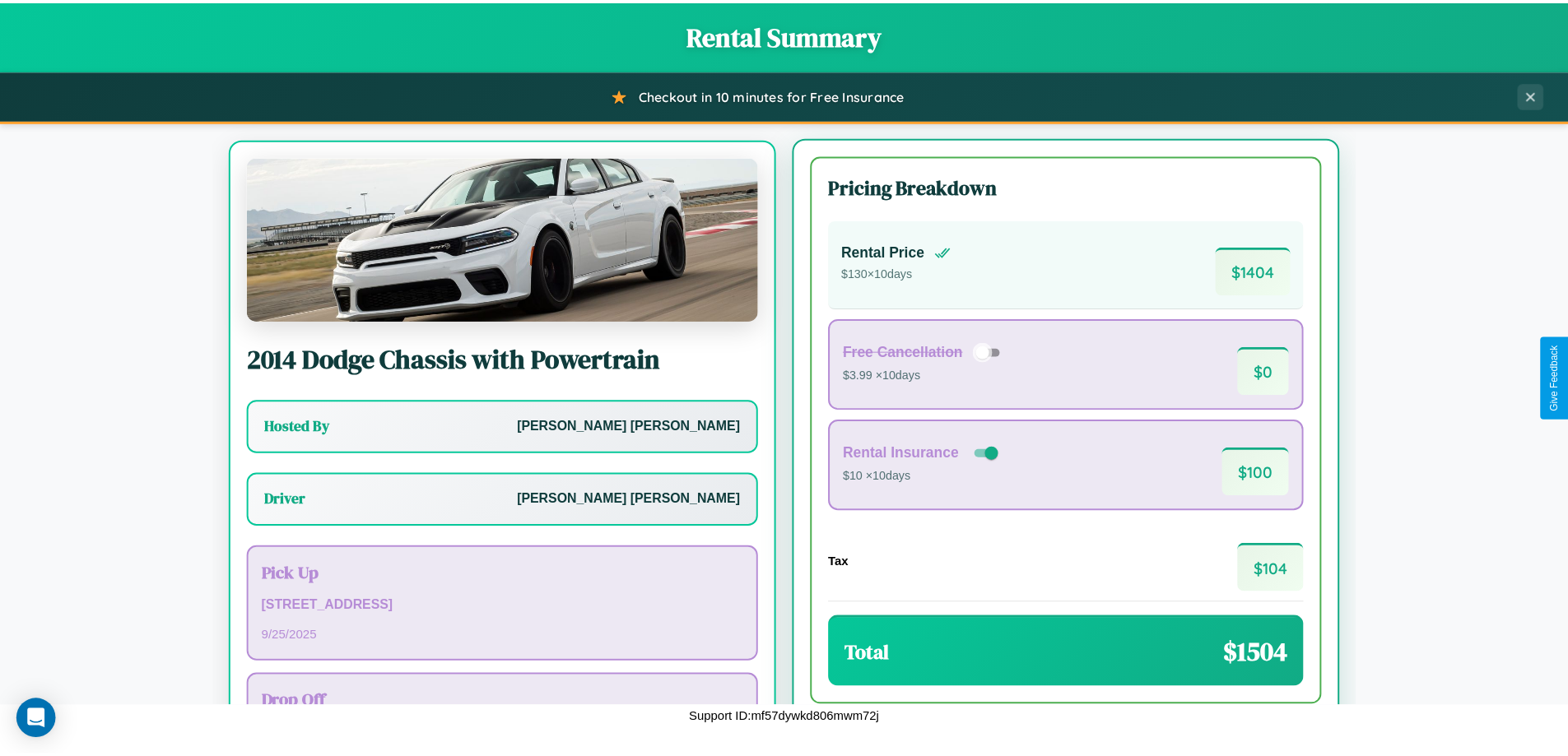
scroll to position [76, 0]
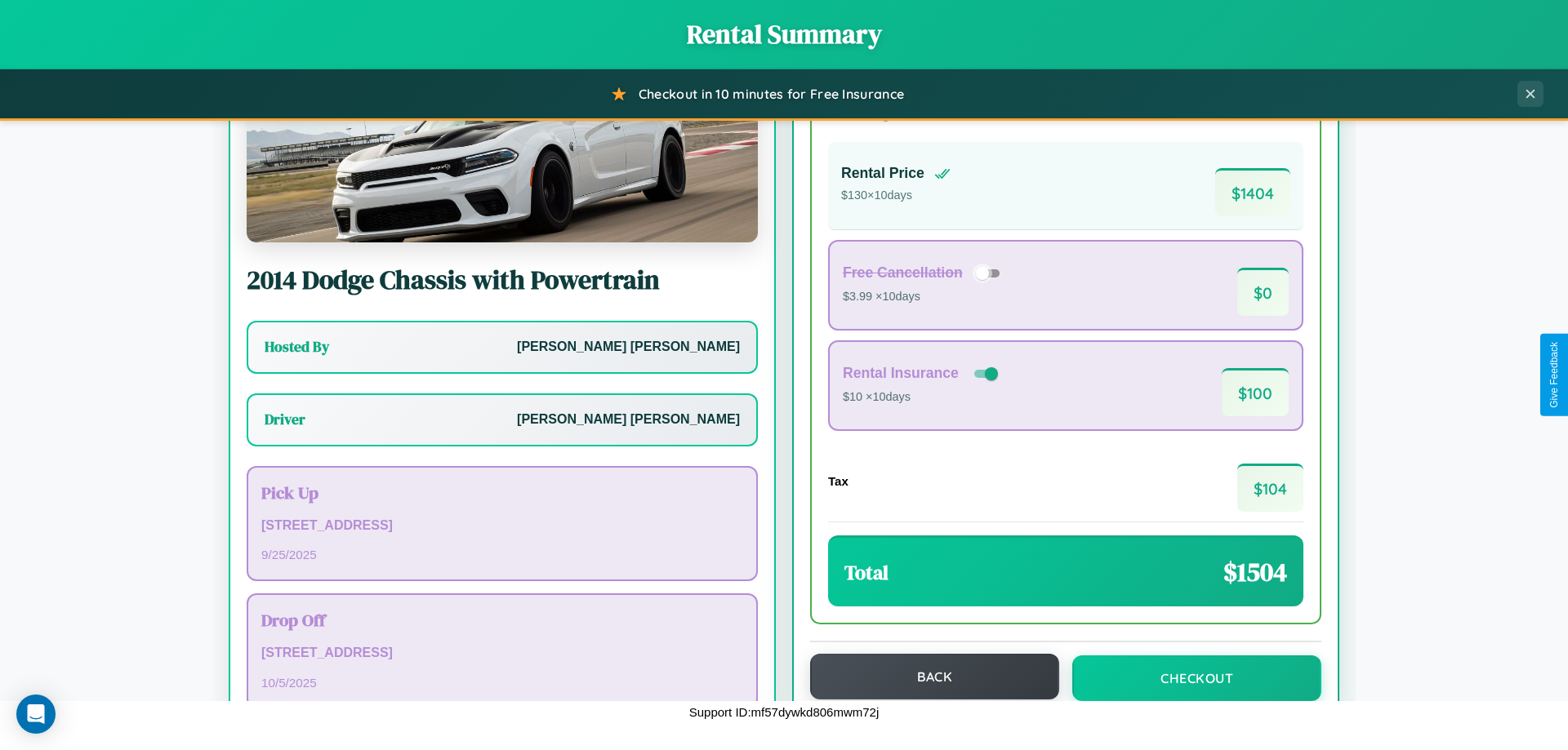
click at [927, 676] on button "Back" at bounding box center [934, 676] width 249 height 46
